Goal: Information Seeking & Learning: Learn about a topic

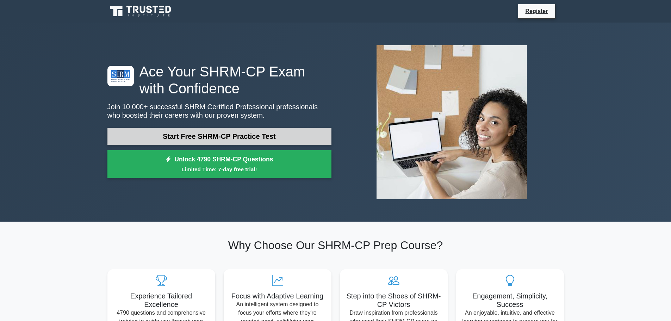
click at [218, 135] on link "Start Free SHRM-CP Practice Test" at bounding box center [219, 136] width 224 height 17
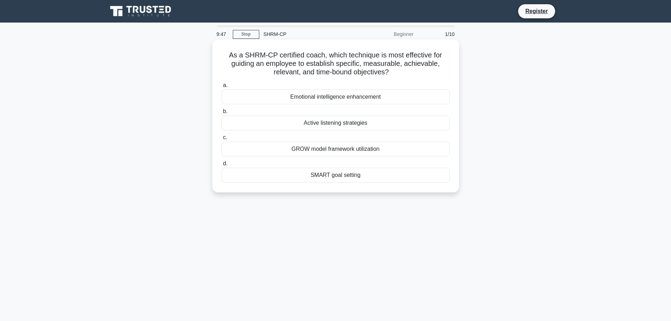
click at [327, 176] on div "SMART goal setting" at bounding box center [336, 175] width 228 height 15
click at [222, 166] on input "d. SMART goal setting" at bounding box center [222, 163] width 0 height 5
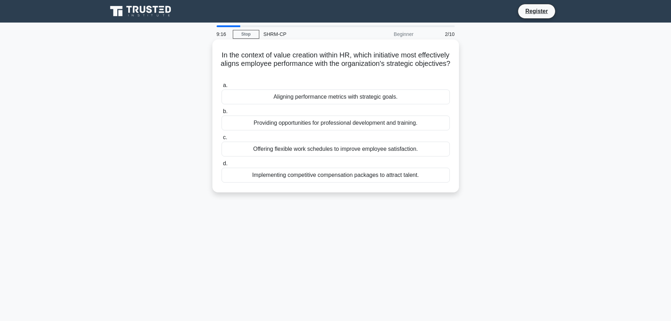
click at [301, 98] on div "Aligning performance metrics with strategic goals." at bounding box center [336, 96] width 228 height 15
click at [222, 88] on input "a. Aligning performance metrics with strategic goals." at bounding box center [222, 85] width 0 height 5
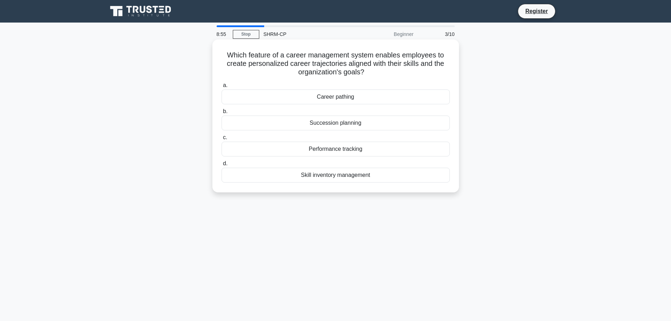
click at [333, 97] on div "Career pathing" at bounding box center [336, 96] width 228 height 15
click at [222, 88] on input "a. Career pathing" at bounding box center [222, 85] width 0 height 5
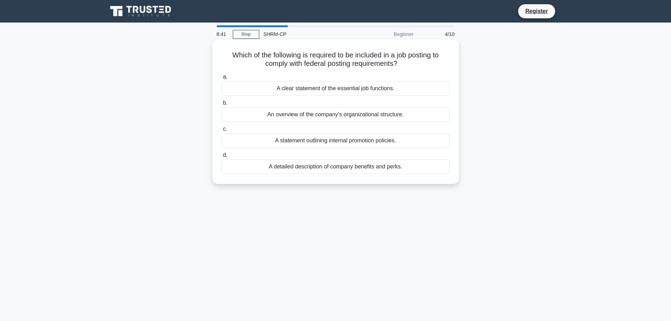
click at [292, 87] on div "A clear statement of the essential job functions." at bounding box center [336, 88] width 228 height 15
click at [222, 79] on input "a. A clear statement of the essential job functions." at bounding box center [222, 77] width 0 height 5
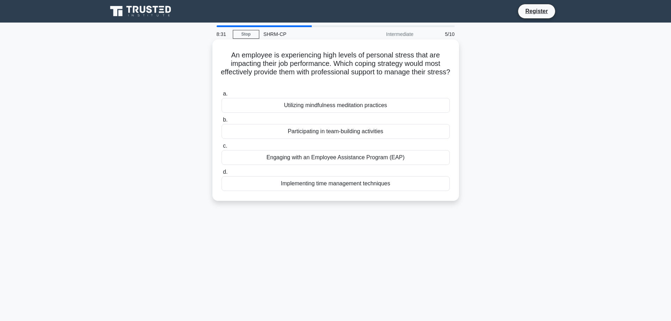
click at [336, 159] on div "Engaging with an Employee Assistance Program (EAP)" at bounding box center [336, 157] width 228 height 15
click at [222, 148] on input "c. Engaging with an Employee Assistance Program (EAP)" at bounding box center [222, 146] width 0 height 5
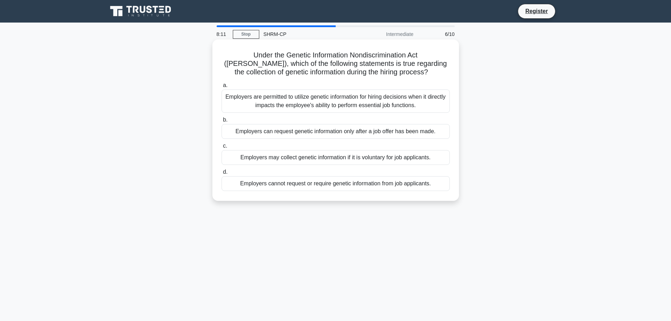
click at [334, 158] on div "Employers may collect genetic information if it is voluntary for job applicants." at bounding box center [336, 157] width 228 height 15
click at [222, 148] on input "c. Employers may collect genetic information if it is voluntary for job applica…" at bounding box center [222, 146] width 0 height 5
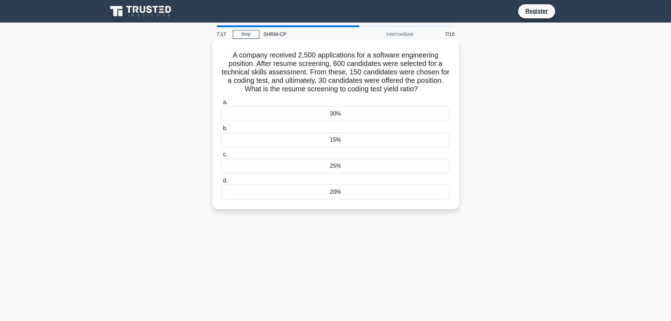
click at [352, 167] on div "25%" at bounding box center [336, 166] width 228 height 15
click at [222, 157] on input "c. 25%" at bounding box center [222, 154] width 0 height 5
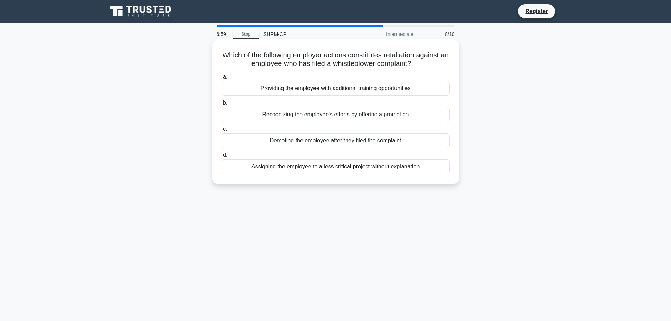
click at [293, 142] on div "Demoting the employee after they filed the complaint" at bounding box center [336, 140] width 228 height 15
click at [222, 131] on input "c. Demoting the employee after they filed the complaint" at bounding box center [222, 129] width 0 height 5
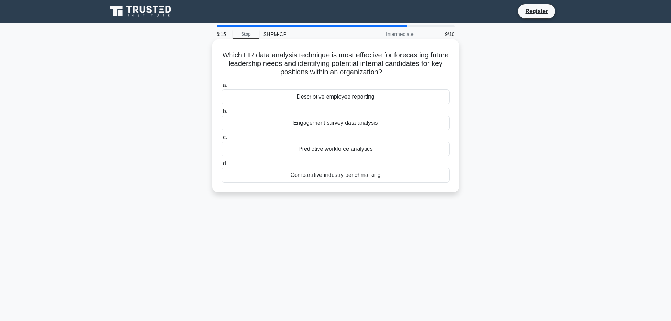
click at [344, 150] on div "Predictive workforce analytics" at bounding box center [336, 149] width 228 height 15
click at [222, 140] on input "c. Predictive workforce analytics" at bounding box center [222, 137] width 0 height 5
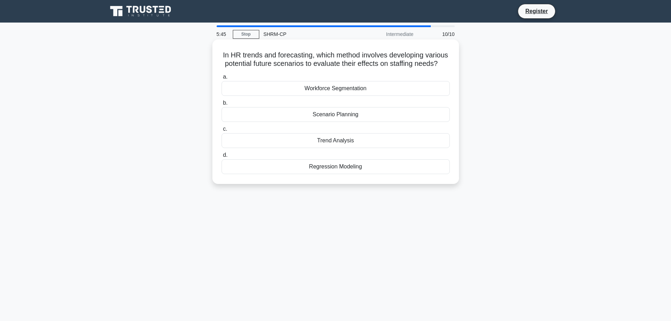
click at [332, 122] on div "Scenario Planning" at bounding box center [336, 114] width 228 height 15
click at [222, 105] on input "b. Scenario Planning" at bounding box center [222, 103] width 0 height 5
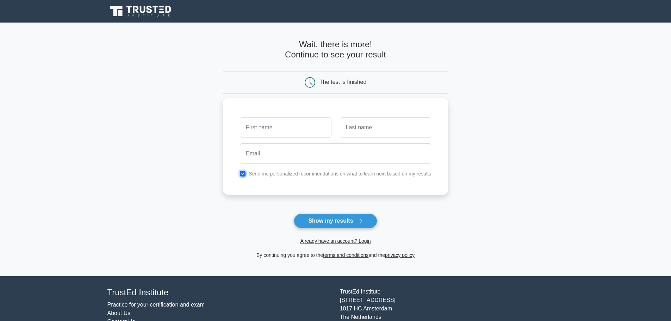
click at [245, 174] on input "checkbox" at bounding box center [243, 174] width 6 height 6
checkbox input "false"
click at [328, 221] on button "Show my results" at bounding box center [335, 220] width 83 height 15
type input "Howie"
type input "Yesser"
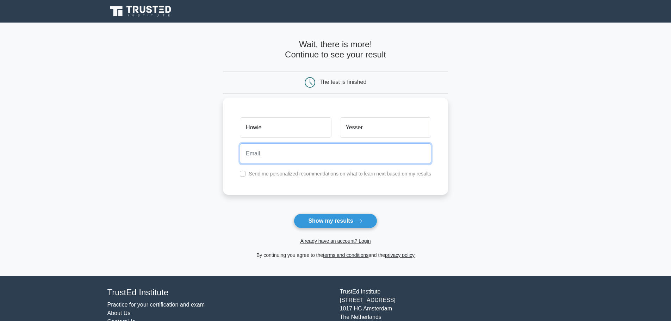
paste input "howiy93937@litepax.com"
type input "howiy93937@litepax.com"
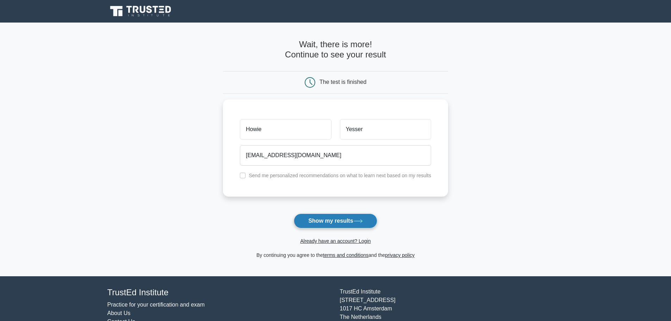
click at [335, 222] on button "Show my results" at bounding box center [335, 220] width 83 height 15
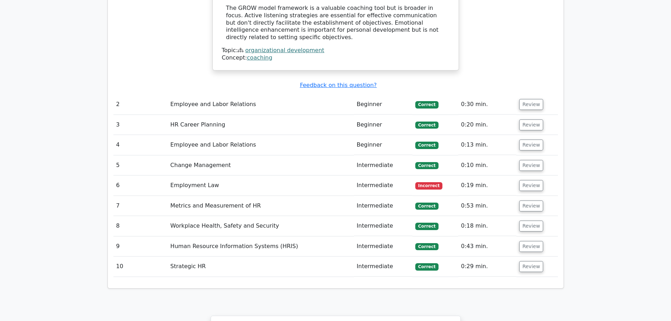
scroll to position [810, 0]
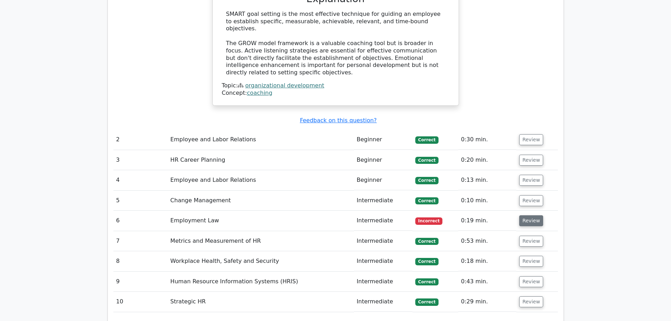
click at [527, 215] on button "Review" at bounding box center [531, 220] width 24 height 11
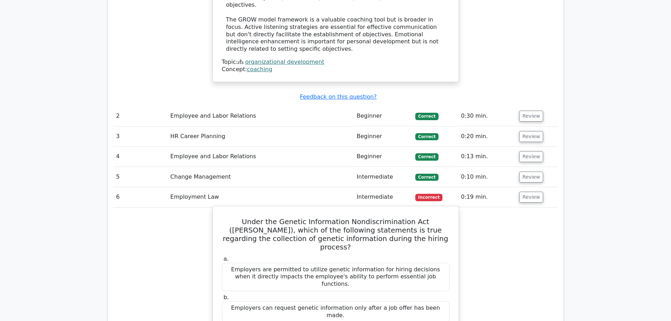
scroll to position [846, 0]
